Goal: Navigation & Orientation: Find specific page/section

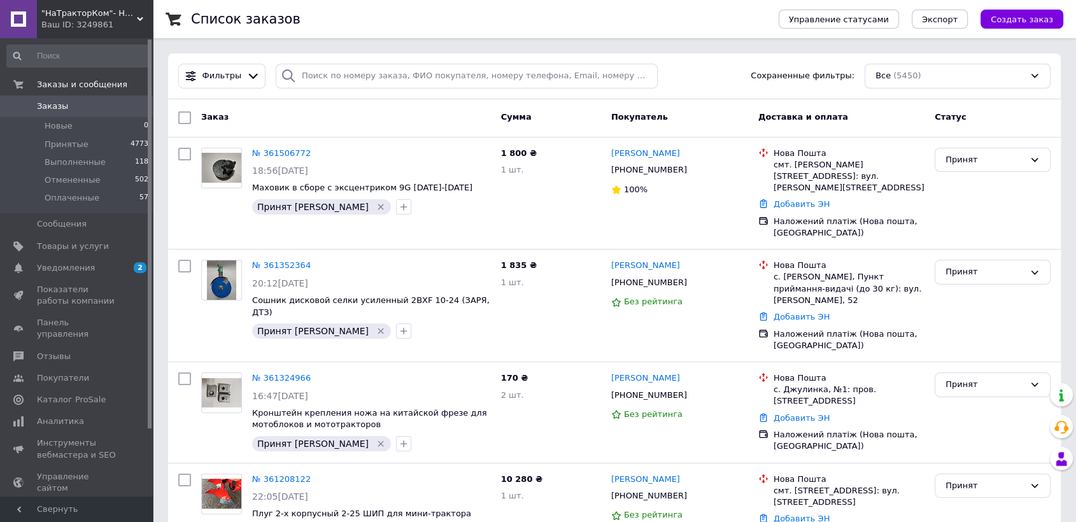
click at [74, 11] on span ""НаТракторКом"- Навісне обладнання та запчастини на трактор, мотоблок" at bounding box center [89, 13] width 96 height 11
